Goal: Use online tool/utility: Utilize a website feature to perform a specific function

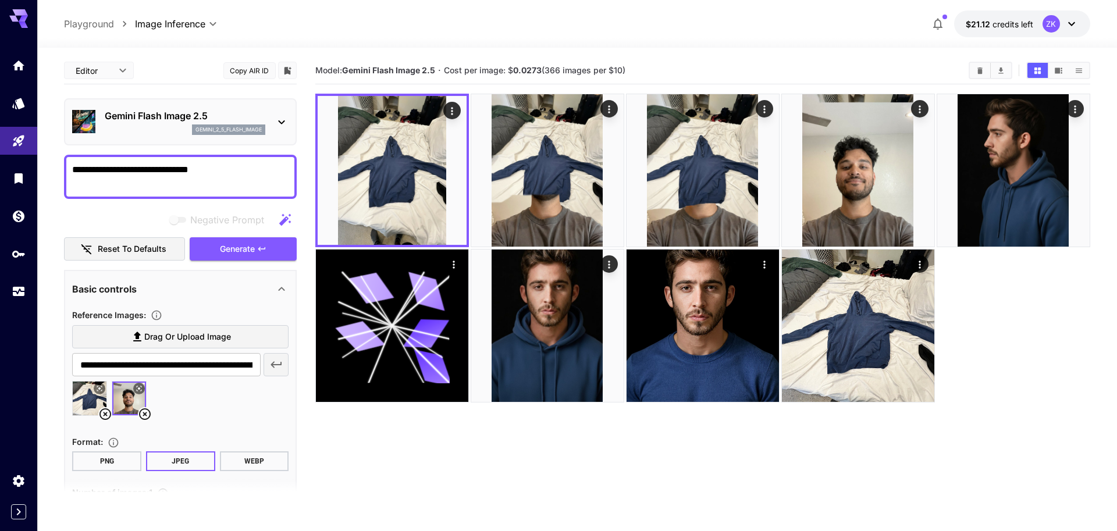
click at [95, 23] on p "Playground" at bounding box center [89, 24] width 50 height 14
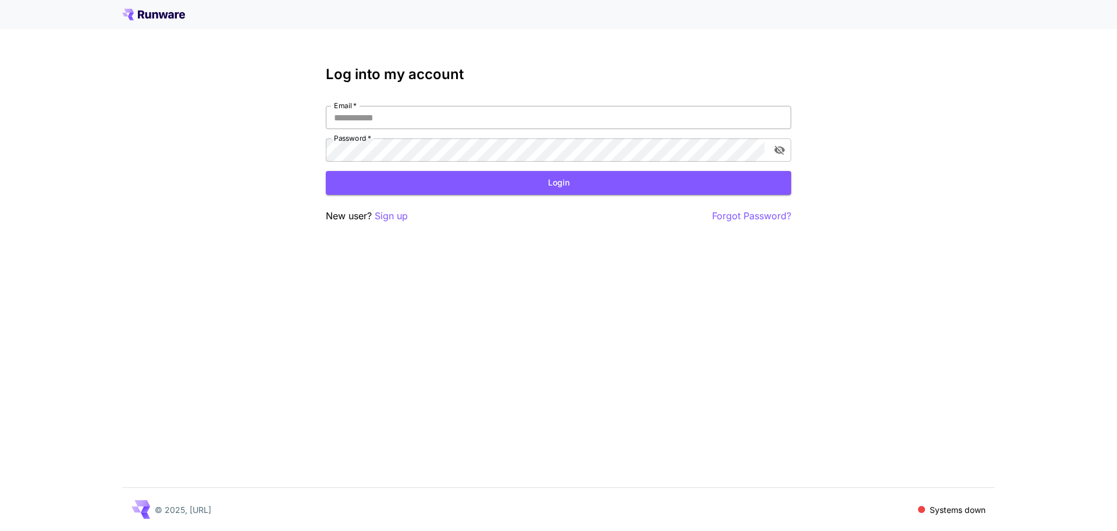
click at [369, 121] on input "Email   *" at bounding box center [558, 117] width 465 height 23
click at [0, 530] on com-1password-button at bounding box center [0, 531] width 0 height 0
type input "**********"
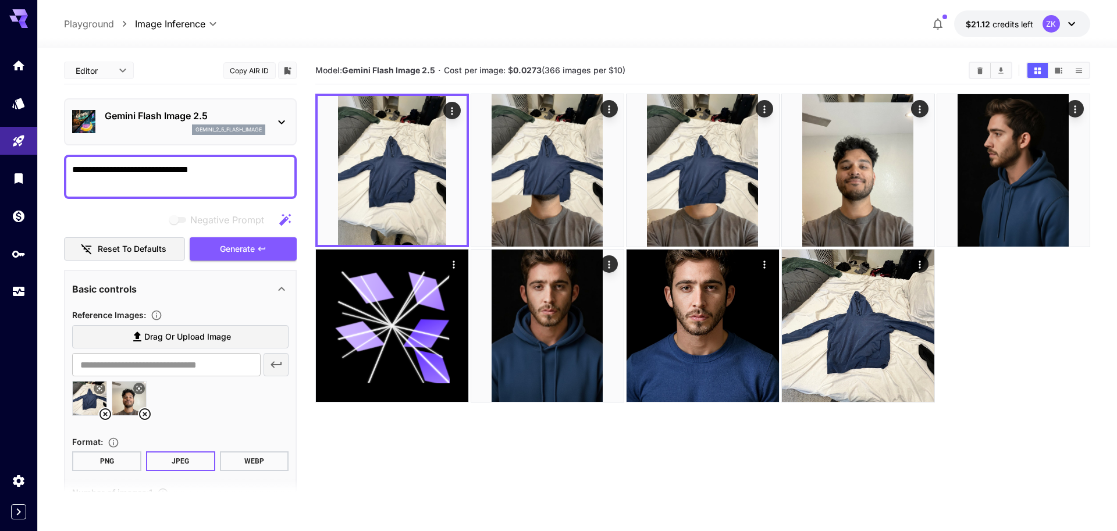
click at [101, 18] on p "Playground" at bounding box center [89, 24] width 50 height 14
click at [96, 20] on p "Playground" at bounding box center [89, 24] width 50 height 14
click at [22, 78] on div "Home" at bounding box center [17, 85] width 31 height 17
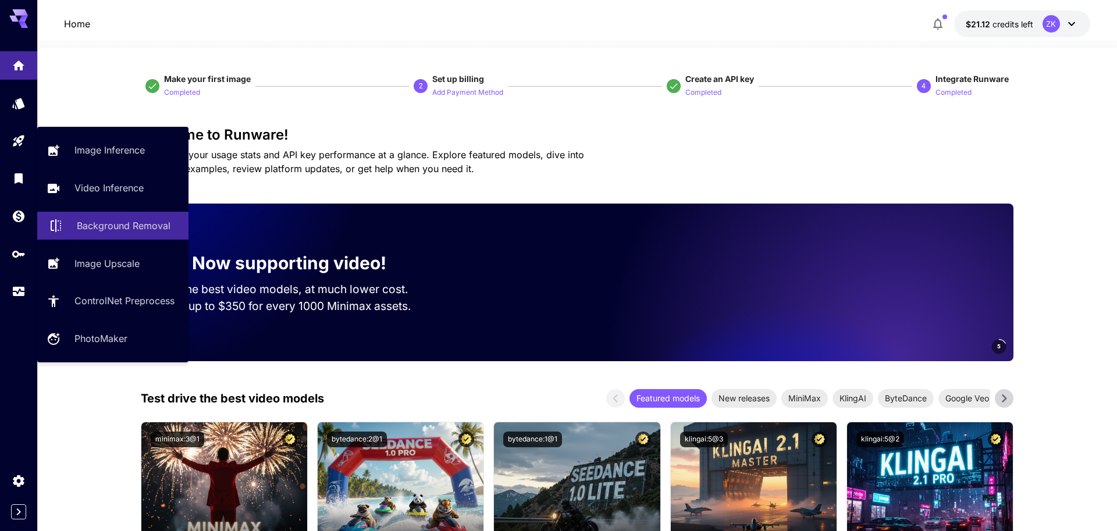
click at [131, 221] on p "Background Removal" at bounding box center [124, 226] width 94 height 14
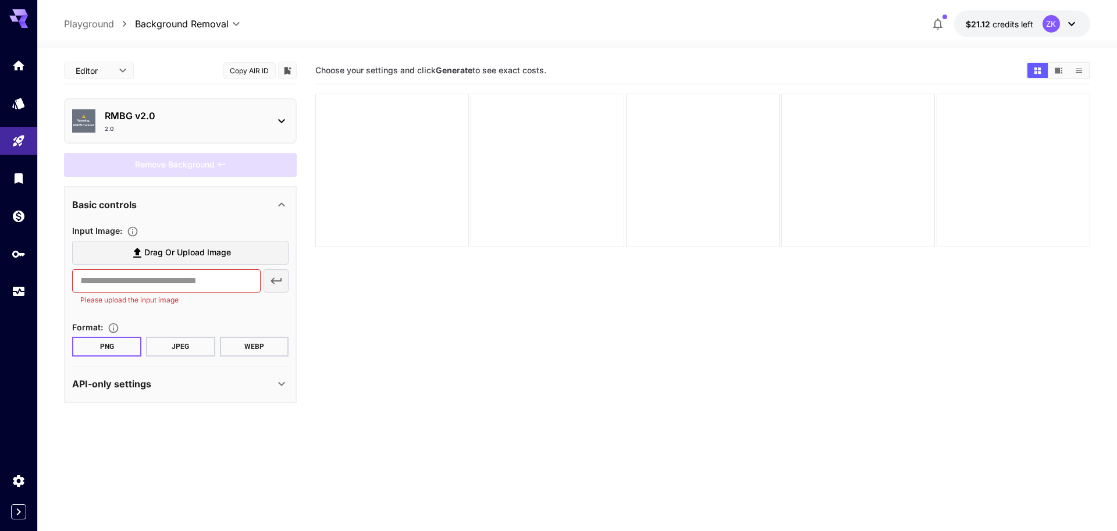
click at [252, 120] on p "RMBG v2.0" at bounding box center [185, 116] width 161 height 14
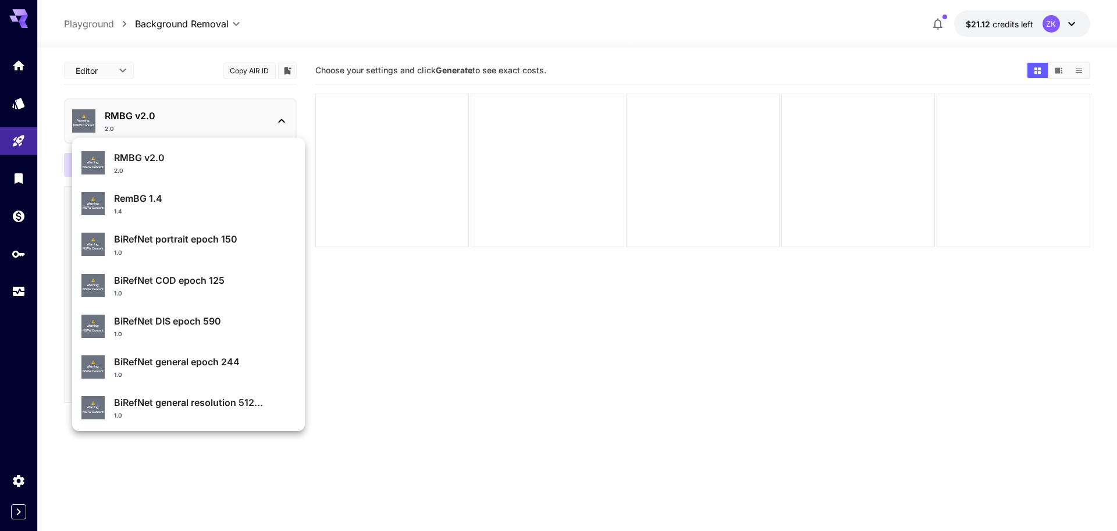
click at [369, 329] on div at bounding box center [558, 265] width 1117 height 531
